Goal: Information Seeking & Learning: Learn about a topic

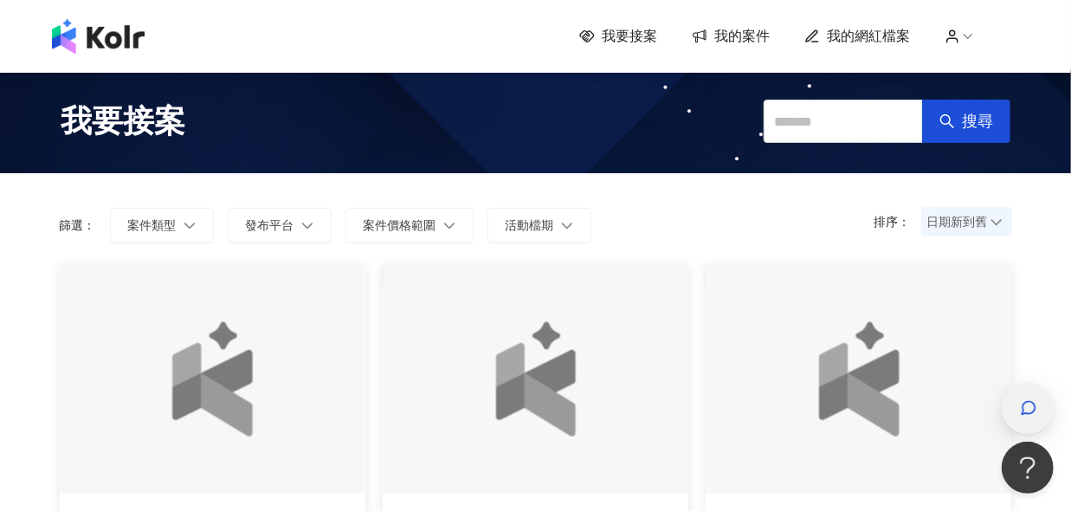
click at [1034, 414] on icon "button" at bounding box center [1028, 407] width 17 height 17
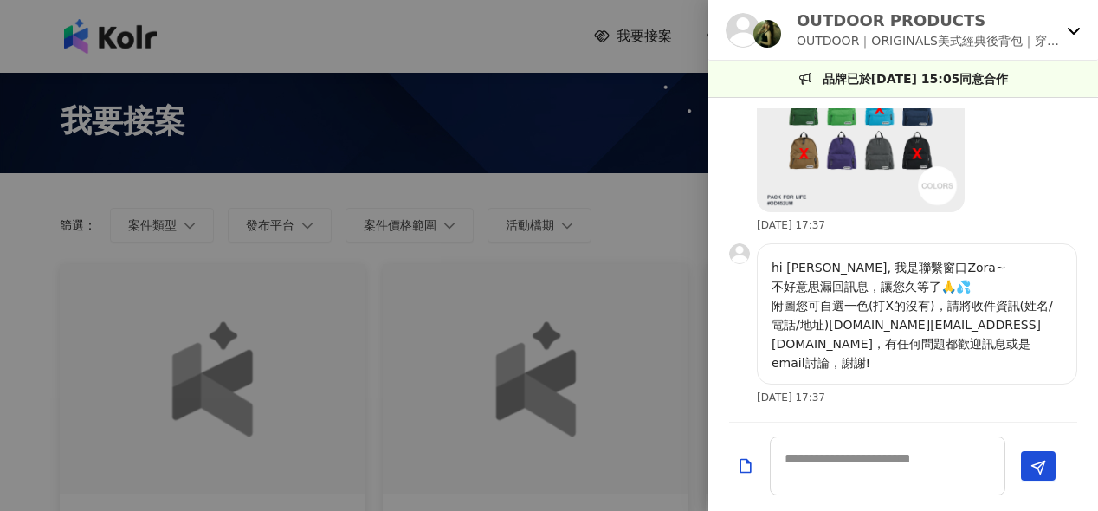
scroll to position [812, 0]
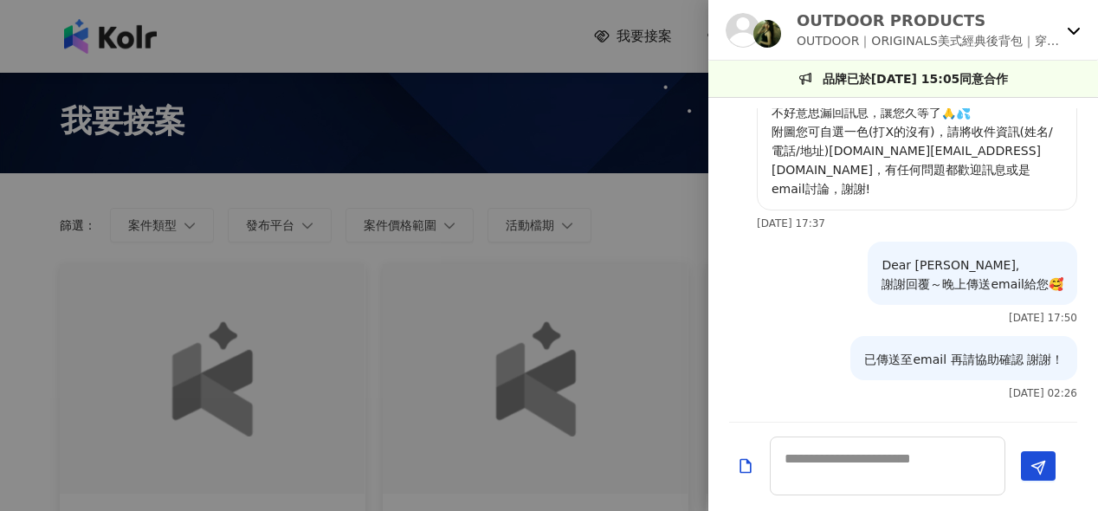
click at [1064, 20] on div "OUTDOOR PRODUCTS OUTDOOR｜ORIGINALS美式經典後背包｜穿搭素材募集" at bounding box center [903, 30] width 390 height 61
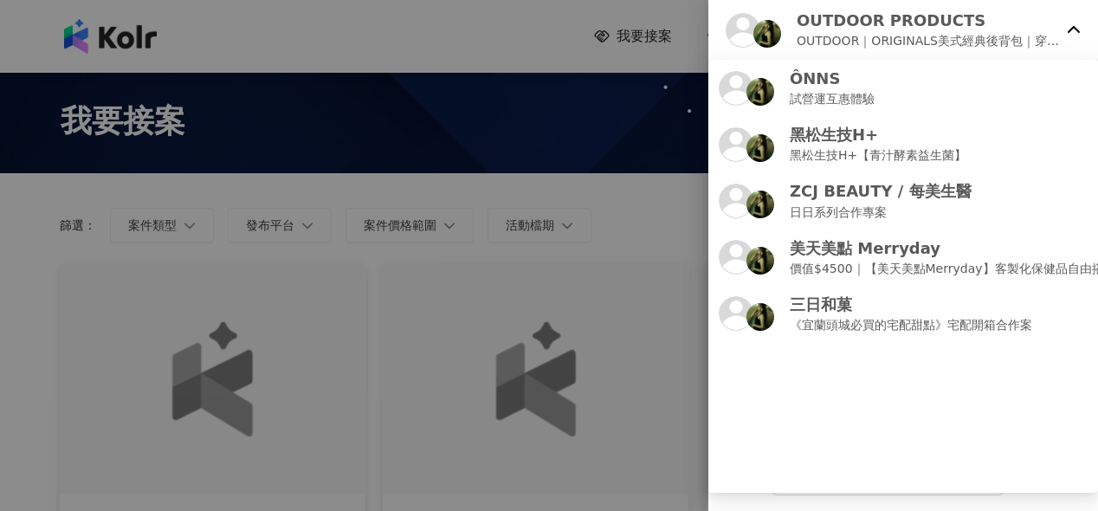
click at [952, 35] on p "OUTDOOR｜ORIGINALS美式經典後背包｜穿搭素材募集" at bounding box center [928, 40] width 263 height 19
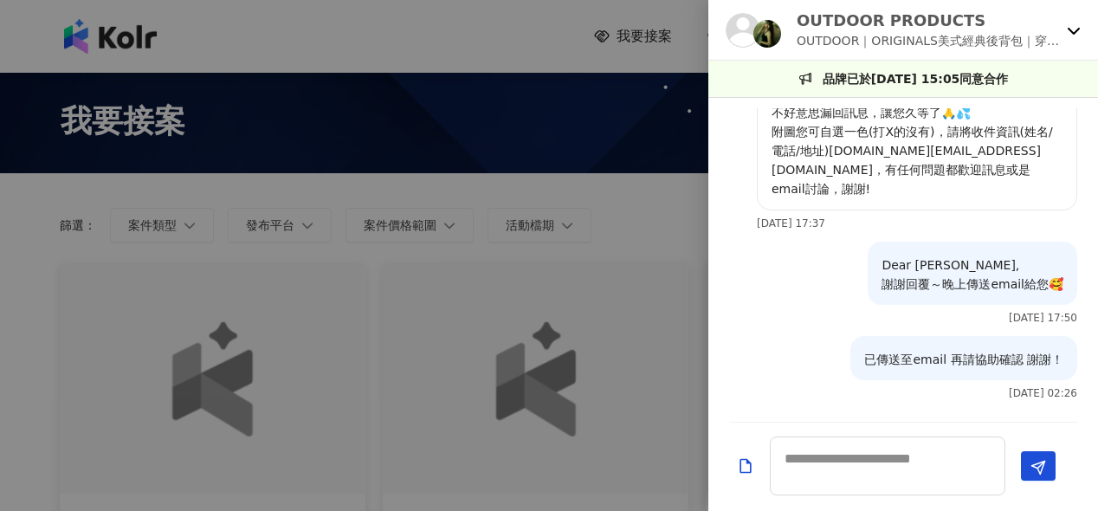
click at [1030, 43] on p "OUTDOOR｜ORIGINALS美式經典後背包｜穿搭素材募集" at bounding box center [928, 40] width 263 height 19
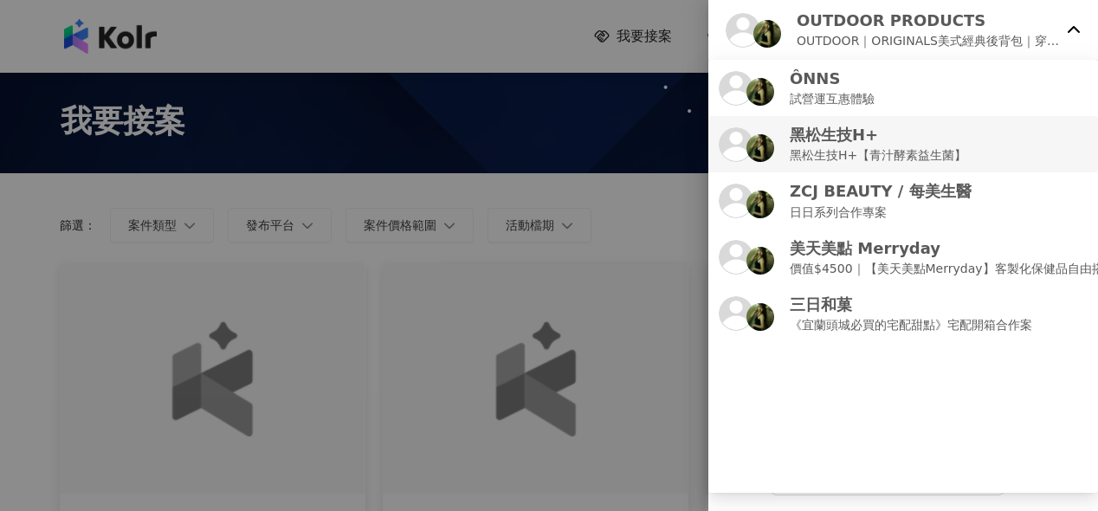
click at [984, 131] on div "黑松生技H+ 黑松生技H+【青汁酵素益生菌】" at bounding box center [903, 144] width 369 height 41
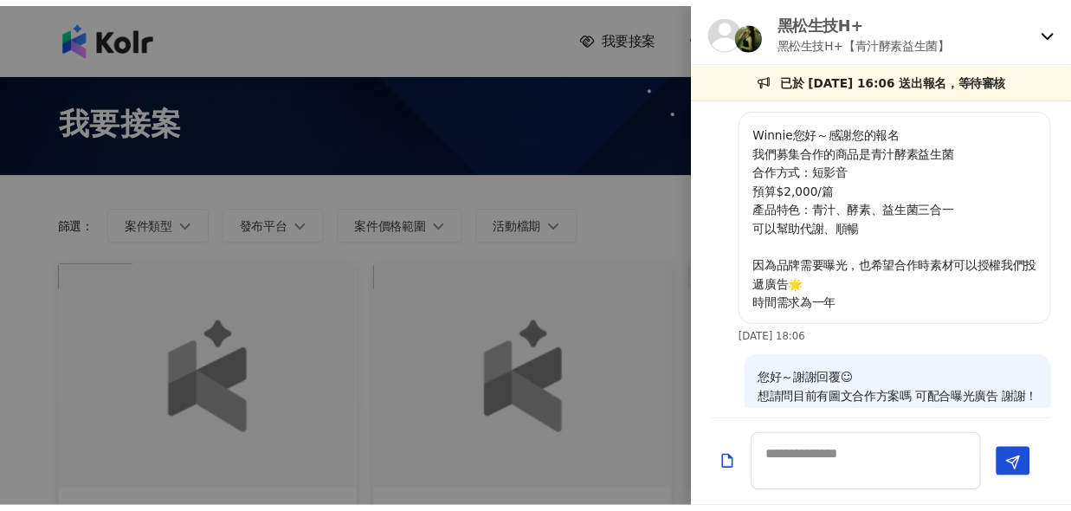
scroll to position [232, 0]
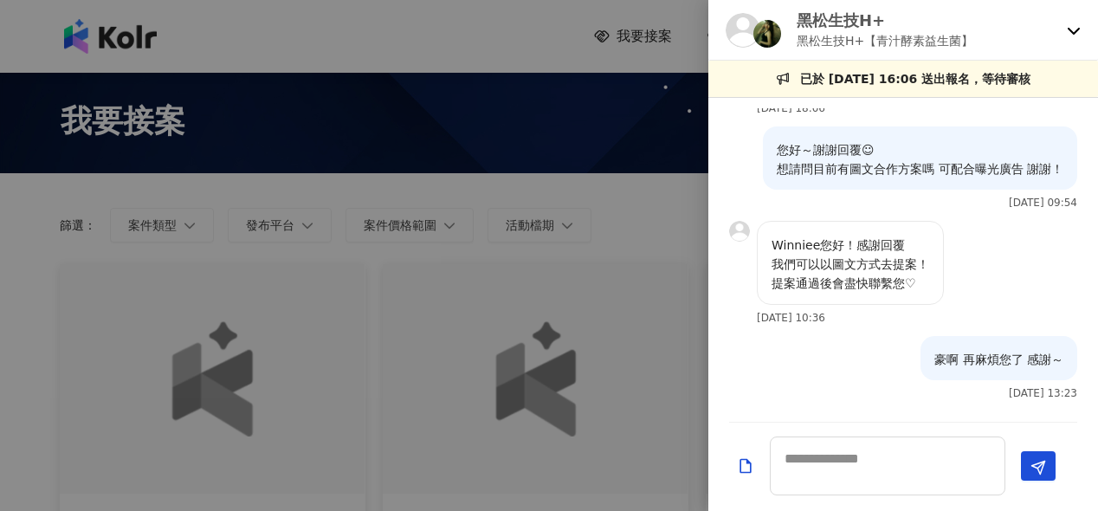
click at [562, 248] on div at bounding box center [549, 255] width 1098 height 511
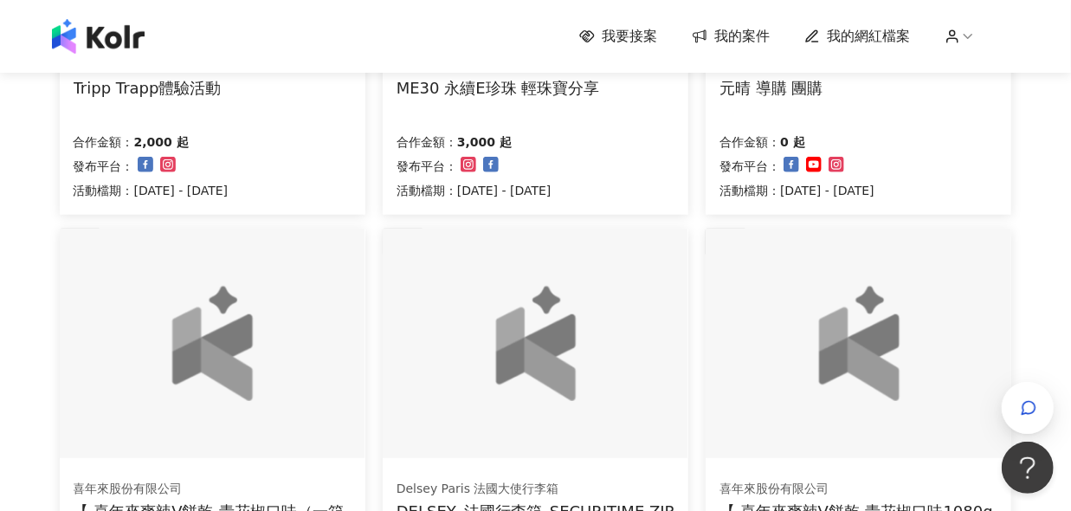
scroll to position [693, 0]
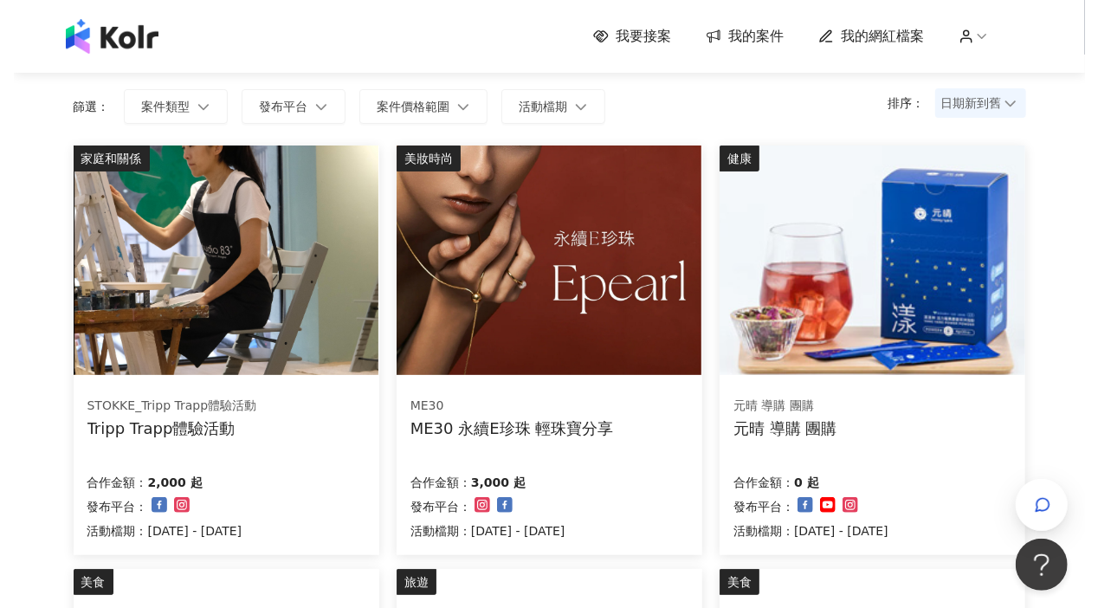
scroll to position [173, 0]
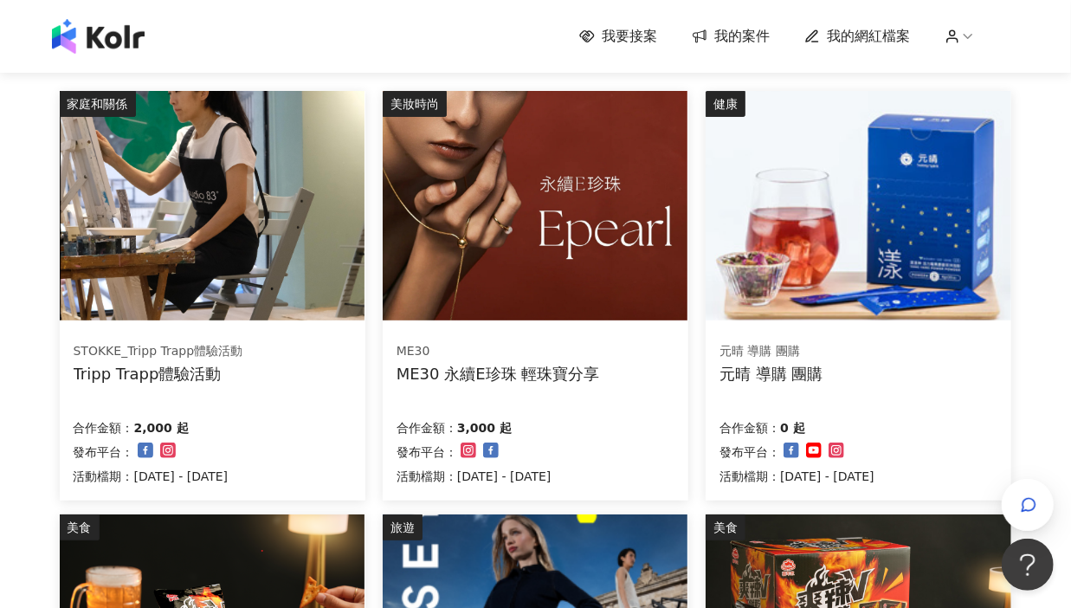
click at [171, 200] on img at bounding box center [212, 205] width 305 height 229
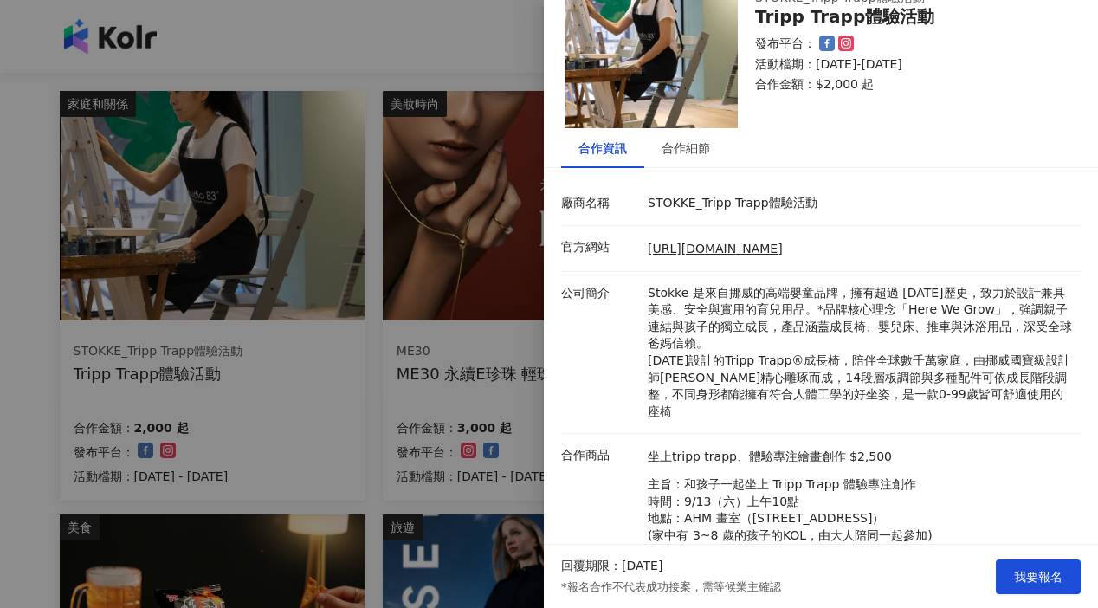
scroll to position [122, 0]
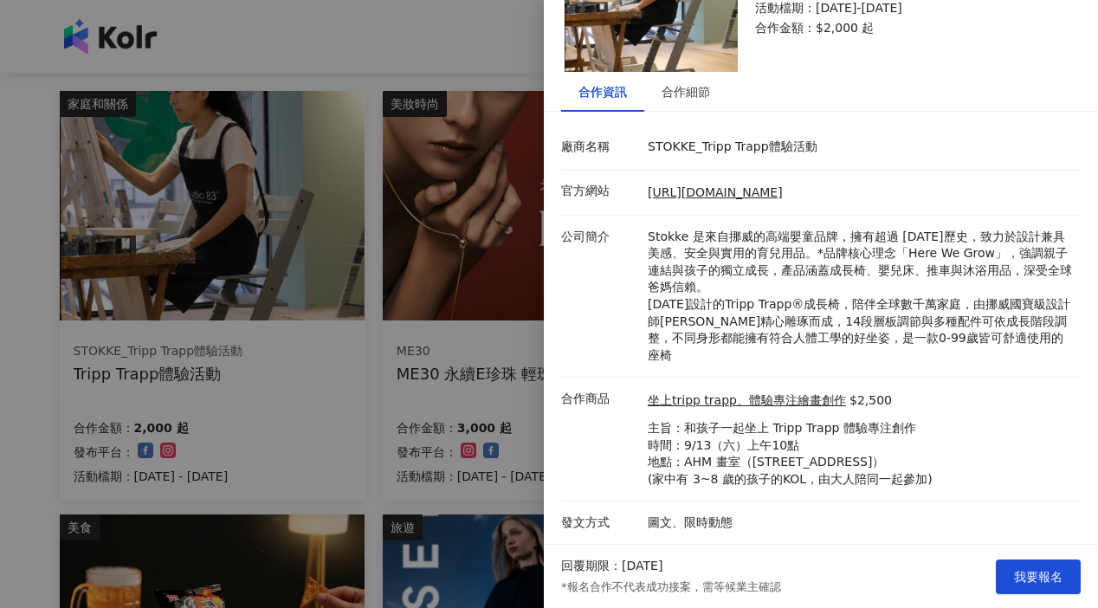
click at [378, 274] on div at bounding box center [549, 304] width 1098 height 608
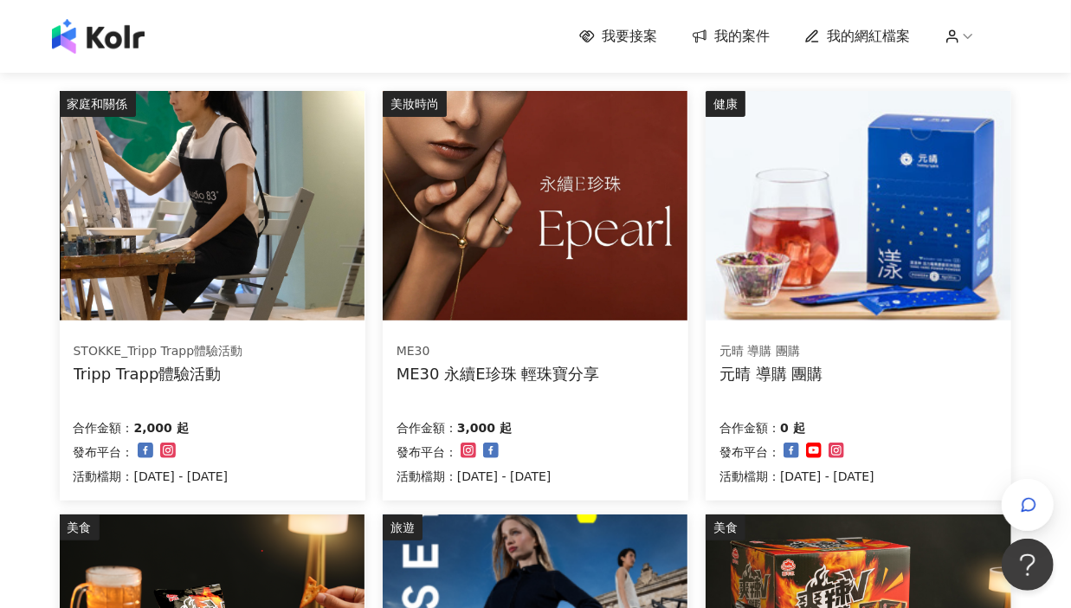
click at [535, 156] on img at bounding box center [535, 205] width 305 height 229
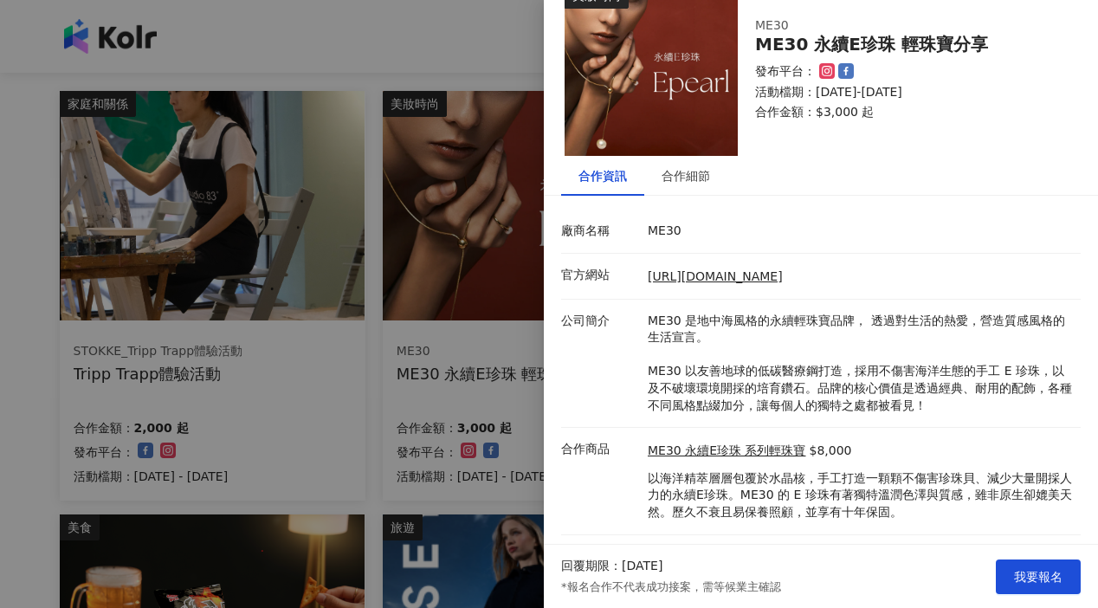
scroll to position [71, 0]
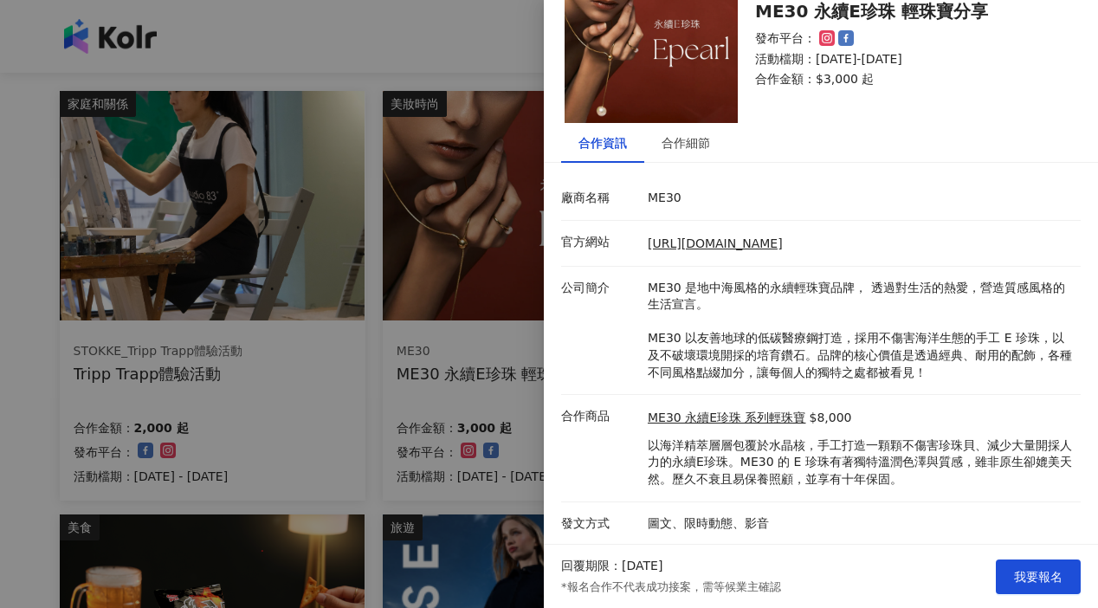
click at [655, 172] on div "合作資訊 合作細節 廠商名稱 ME30 官方網站 [URL][DOMAIN_NAME] 公司簡介 ME30 是地中海風格的永續輕珠寶品牌， 透過對生活的熱愛，…" at bounding box center [821, 334] width 554 height 422
click at [676, 154] on div "合作細節" at bounding box center [685, 143] width 83 height 40
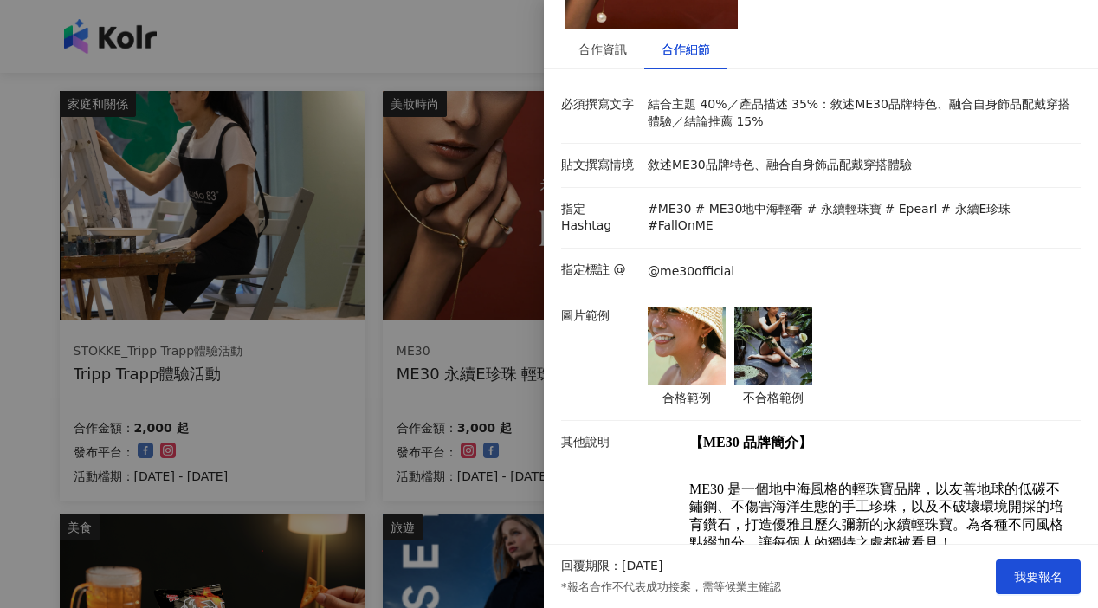
scroll to position [0, 0]
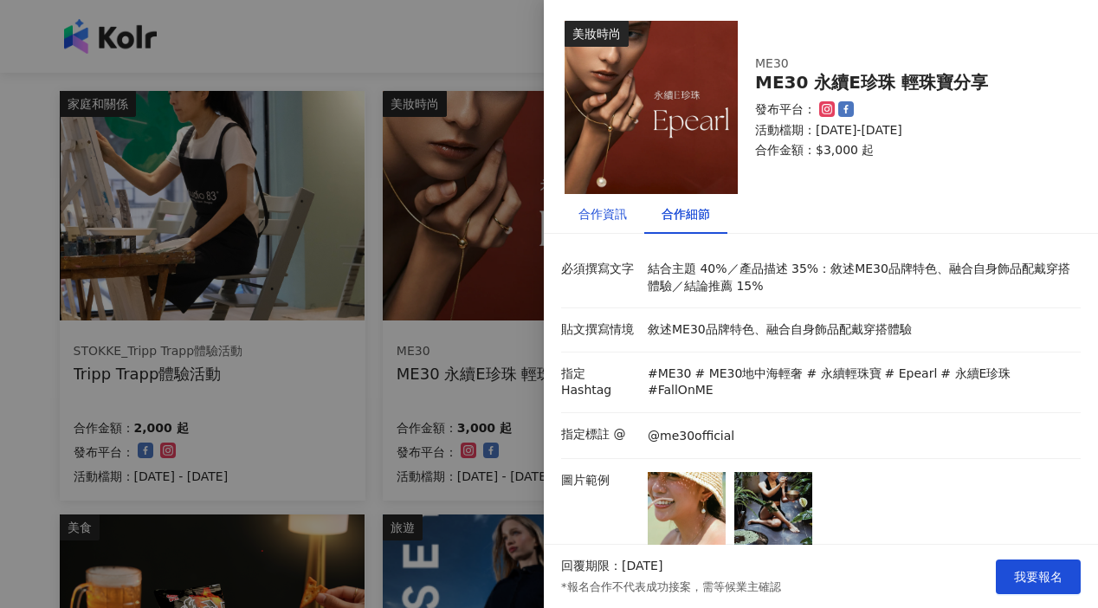
click at [606, 221] on div "合作資訊" at bounding box center [602, 213] width 48 height 19
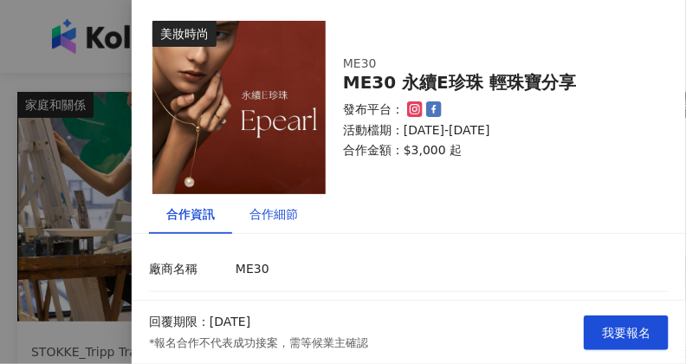
click at [284, 218] on div "合作細節" at bounding box center [273, 213] width 48 height 19
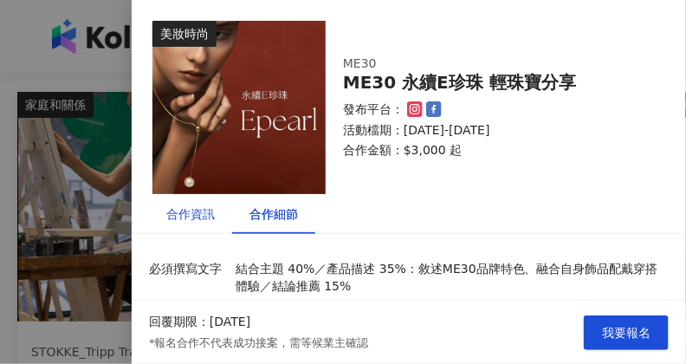
click at [190, 214] on div "合作資訊" at bounding box center [190, 213] width 48 height 19
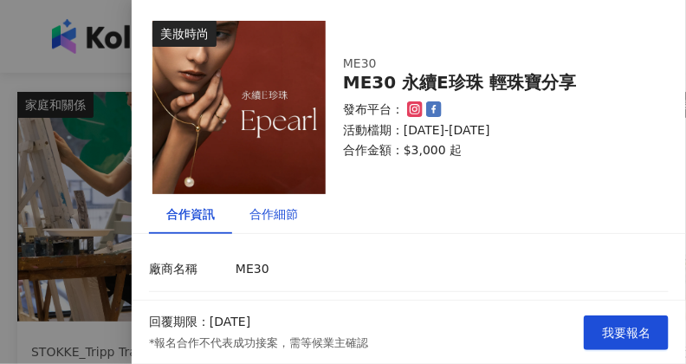
click at [293, 214] on div "合作細節" at bounding box center [273, 213] width 48 height 19
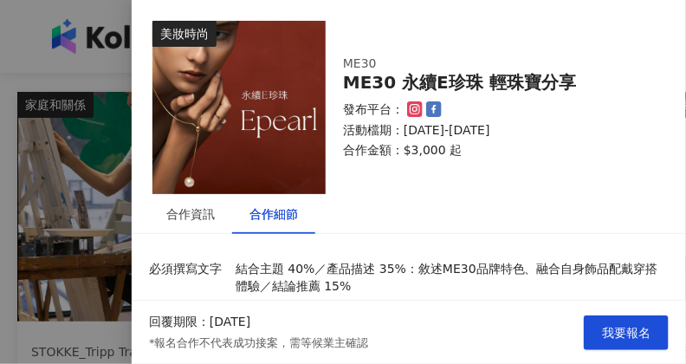
click at [113, 90] on div at bounding box center [343, 182] width 686 height 364
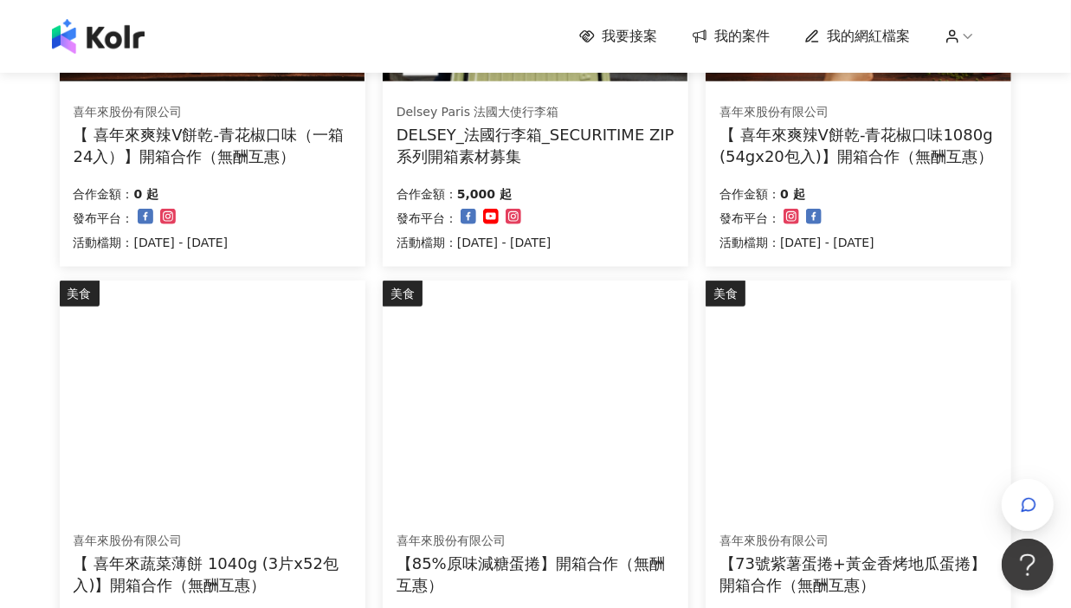
scroll to position [1017, 0]
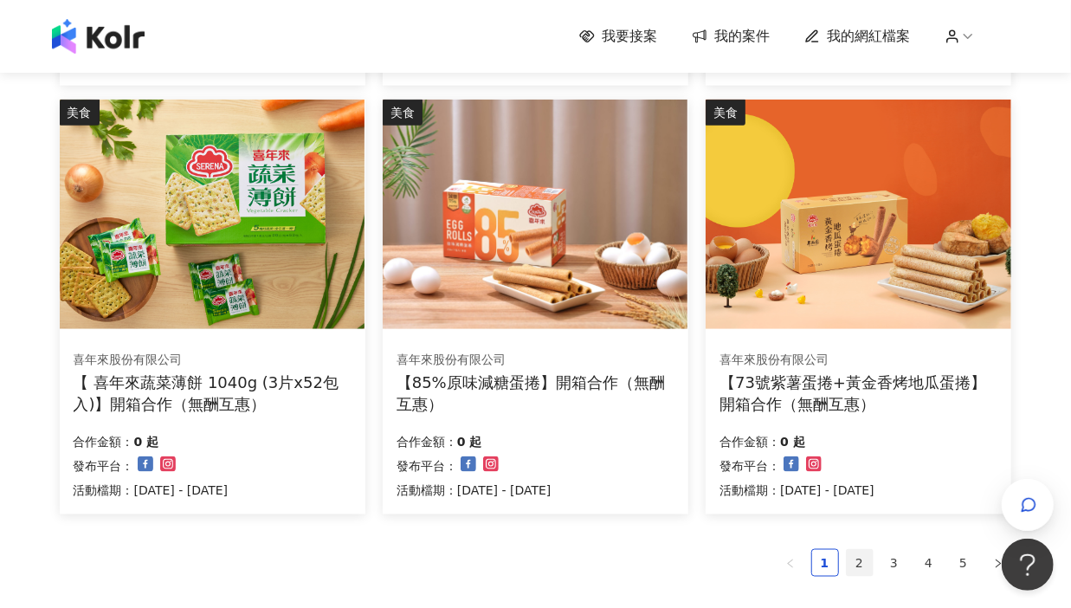
click at [853, 510] on link "2" at bounding box center [860, 563] width 26 height 26
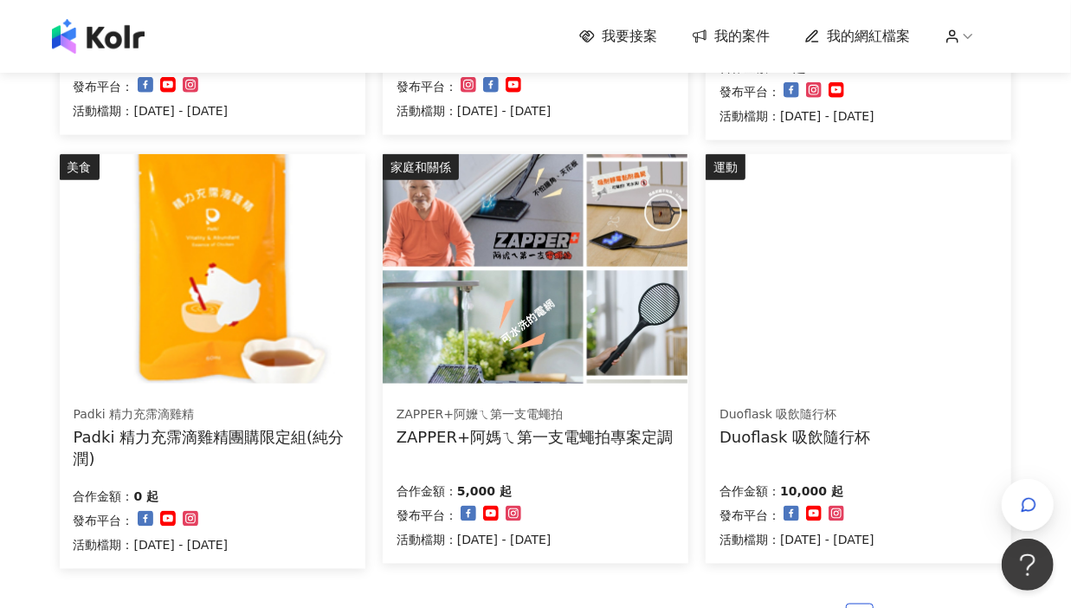
scroll to position [1039, 0]
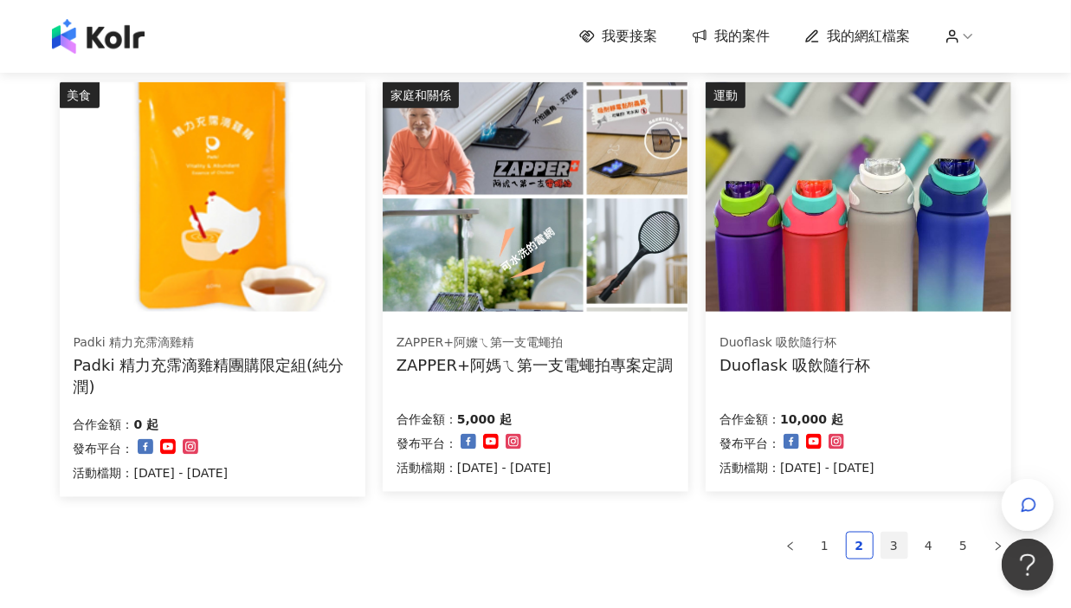
click at [892, 510] on link "3" at bounding box center [894, 546] width 26 height 26
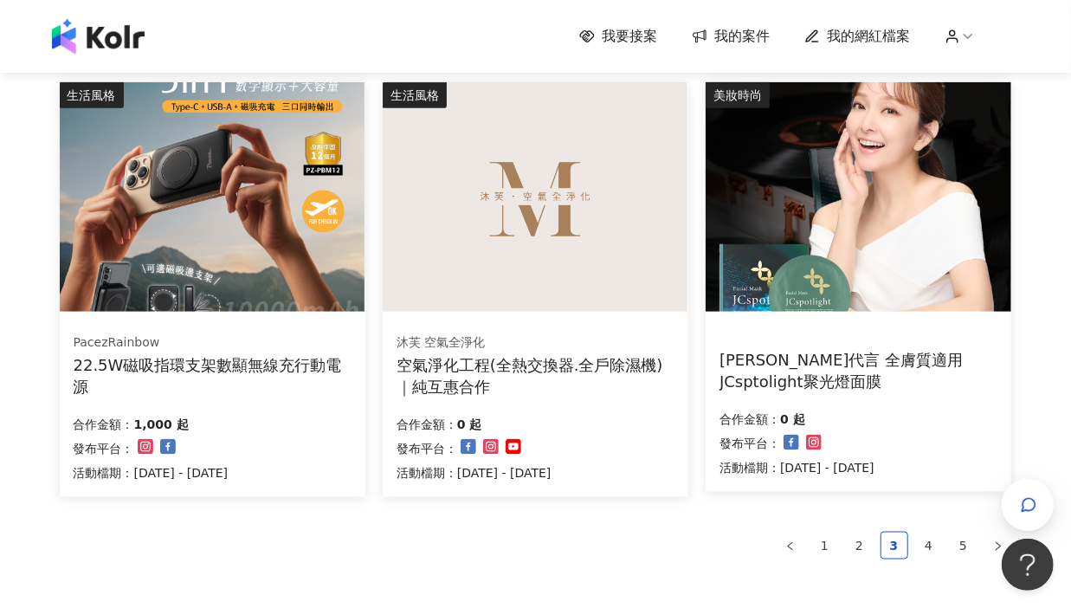
click at [254, 199] on img at bounding box center [212, 196] width 305 height 229
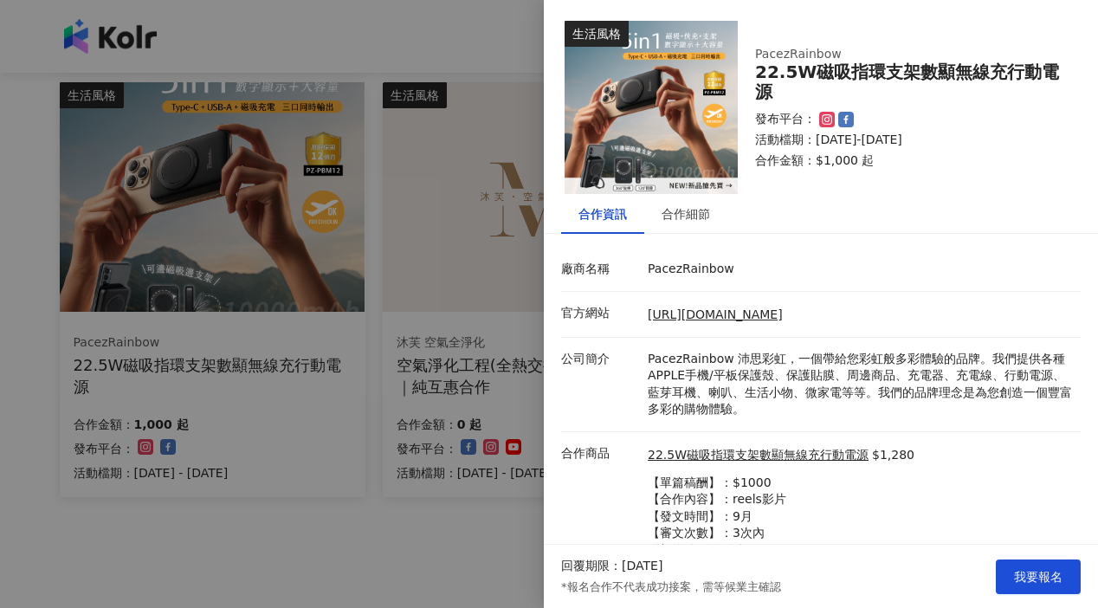
click at [42, 456] on div at bounding box center [549, 304] width 1098 height 608
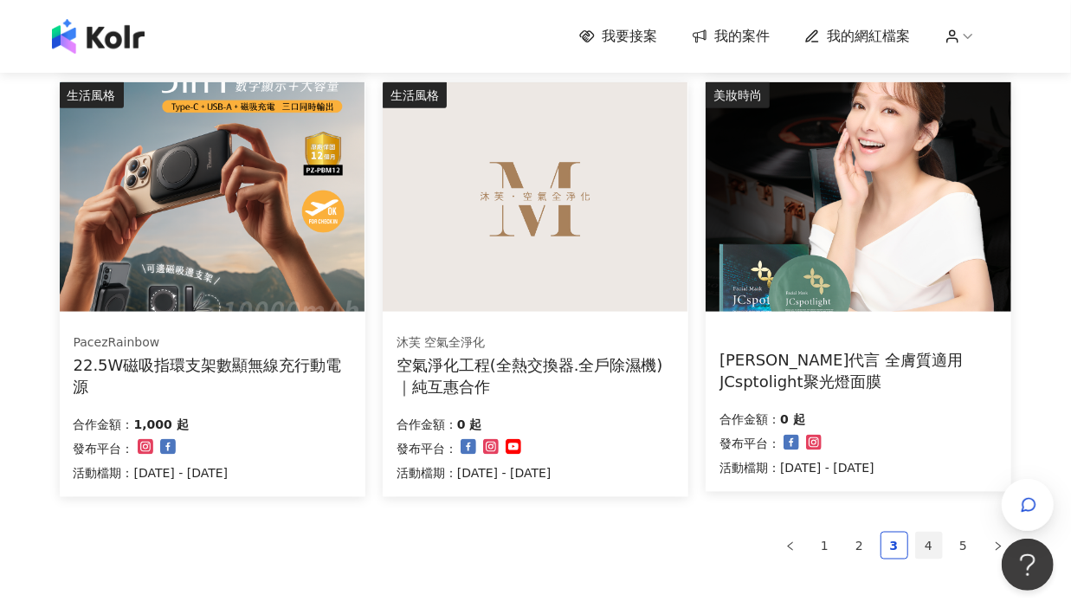
click at [925, 510] on link "4" at bounding box center [929, 546] width 26 height 26
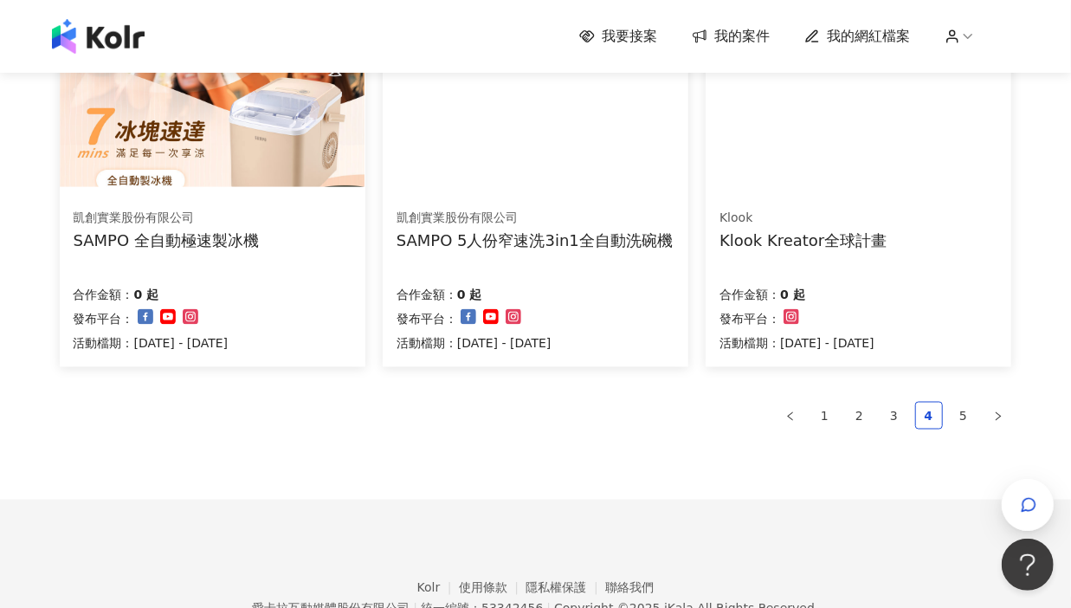
scroll to position [1245, 0]
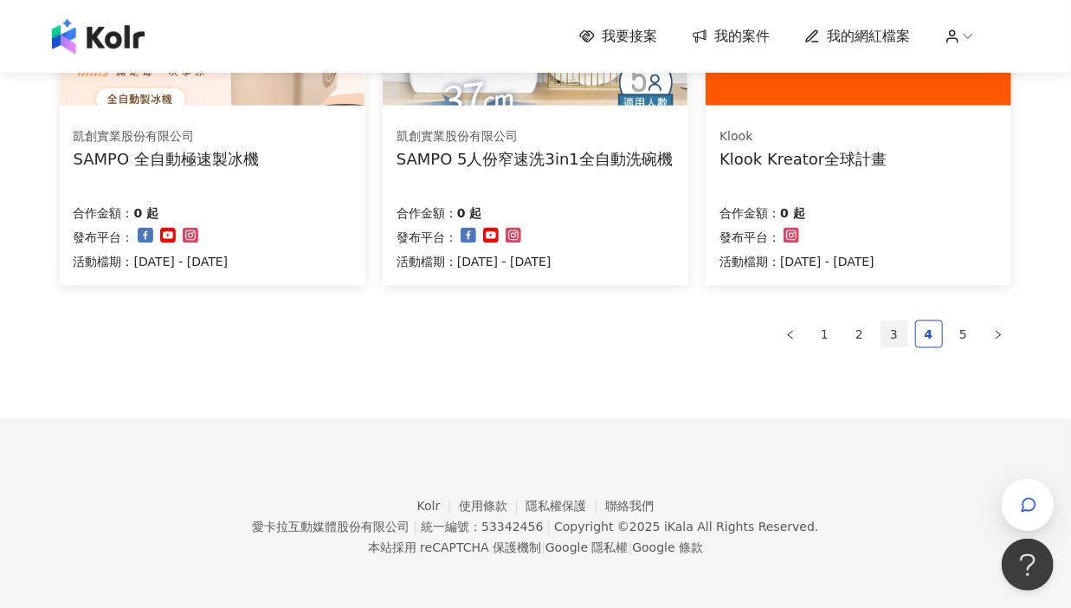
click at [891, 341] on link "3" at bounding box center [894, 334] width 26 height 26
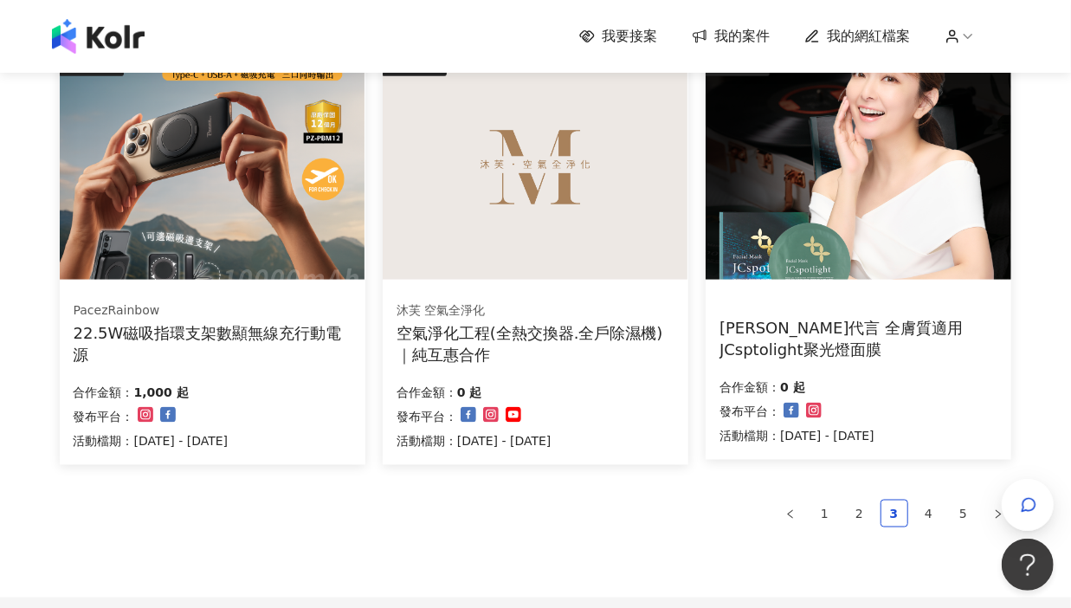
scroll to position [1072, 0]
click at [939, 507] on link "4" at bounding box center [929, 513] width 26 height 26
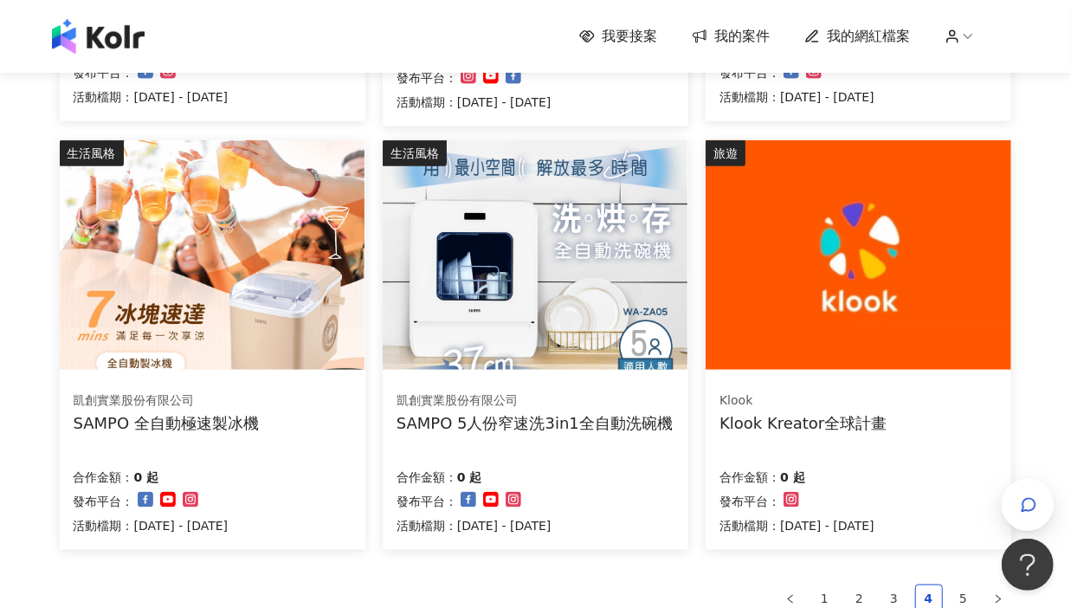
scroll to position [1245, 0]
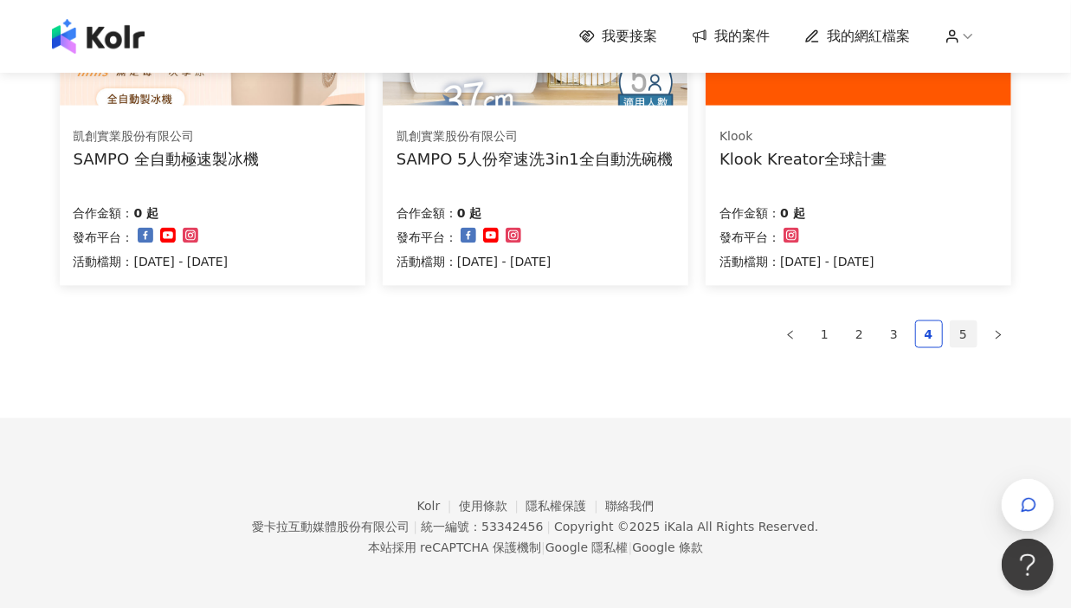
click at [968, 335] on link "5" at bounding box center [964, 334] width 26 height 26
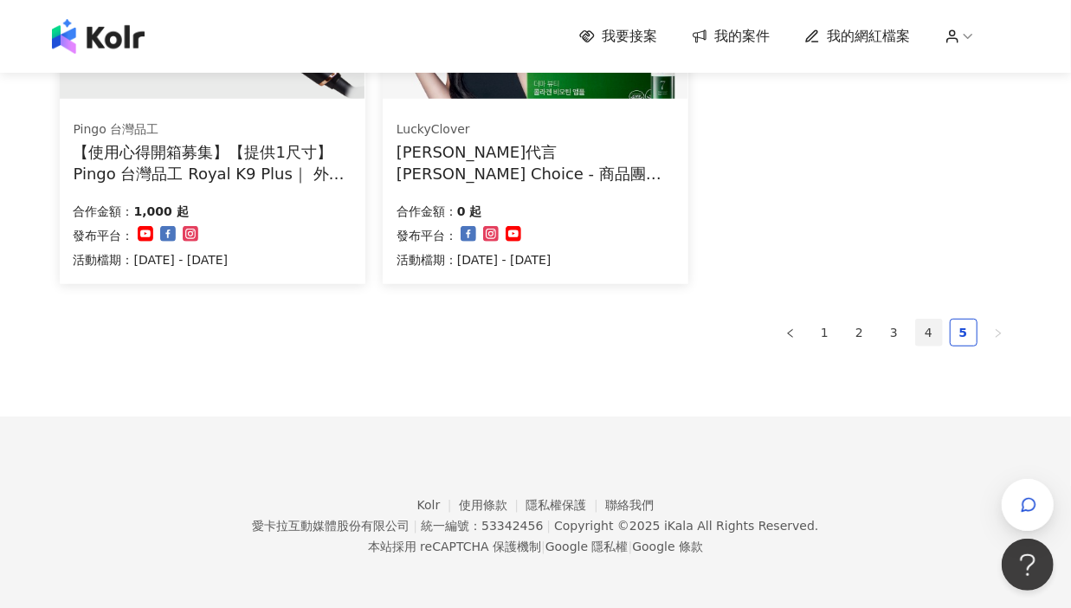
scroll to position [48, 0]
